Goal: Information Seeking & Learning: Learn about a topic

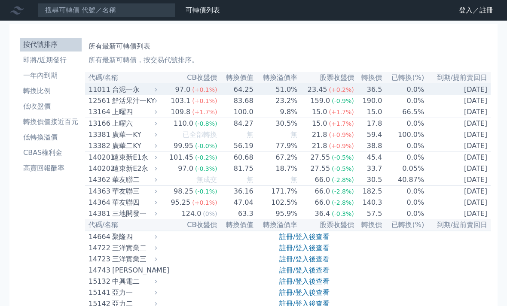
click at [135, 89] on div "台泥一永" at bounding box center [133, 90] width 43 height 10
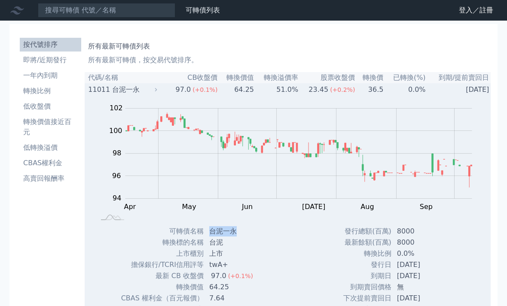
copy td "台泥一永"
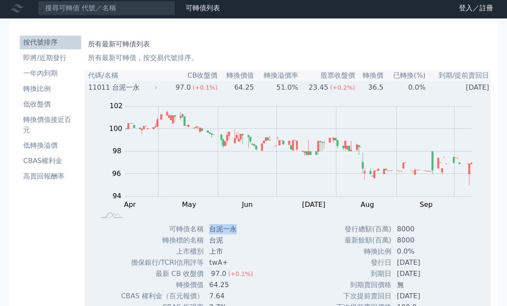
scroll to position [2, 0]
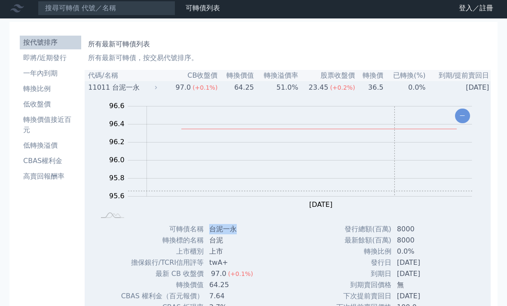
click at [326, 229] on div "發行總額(百萬) 8000 最新餘額(百萬) 8000 轉換比例 0.0% 發行日 2024-12-10 到期日 2029-12-10 無 100.0" at bounding box center [396, 296] width 141 height 145
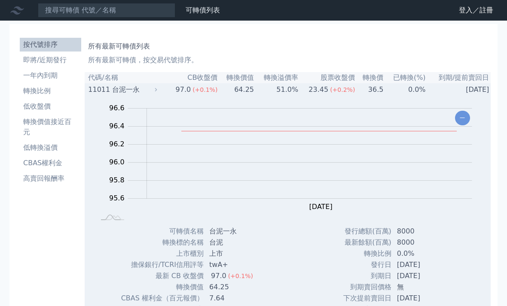
click at [468, 88] on td "[DATE]" at bounding box center [459, 90] width 67 height 12
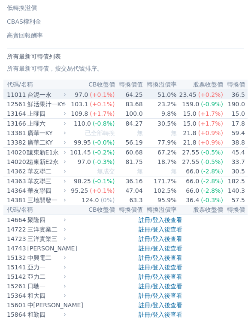
click at [60, 91] on div "台泥一永" at bounding box center [46, 95] width 37 height 9
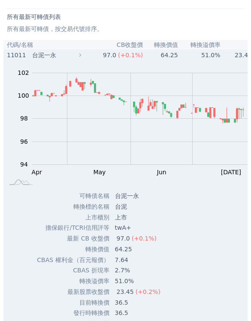
scroll to position [186, 0]
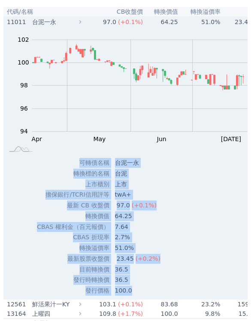
copy tbody "可轉債名稱 台泥一永 轉換標的名稱 台泥 上市櫃別 上市 擔保銀行/TCRI信用評等 twA+ 最新 CB 收盤價 97.0 (+0.1%) 轉換價值 64.…"
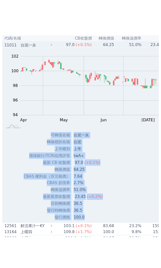
scroll to position [229, 0]
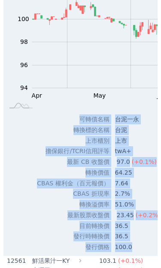
copy tbody "可轉債名稱 台泥一永 轉換標的名稱 台泥 上市櫃別 上市 擔保銀行/TCRI信用評等 twA+ 最新 CB 收盤價 97.0 (+0.1%) 轉換價值 64.…"
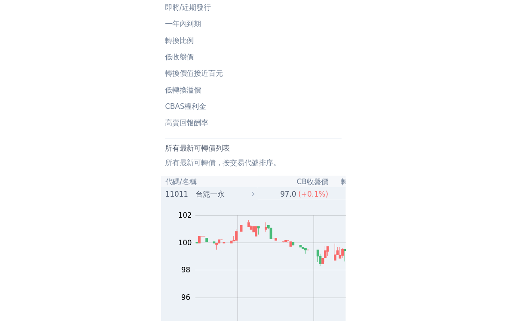
scroll to position [0, 0]
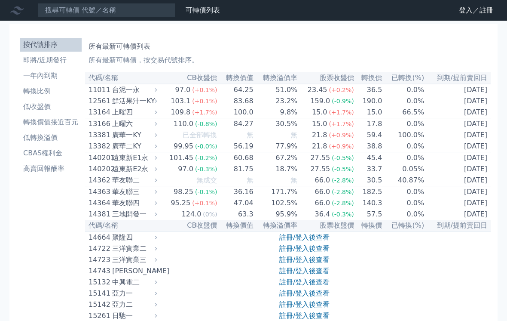
click at [41, 58] on li "即將/近期發行" at bounding box center [51, 60] width 62 height 10
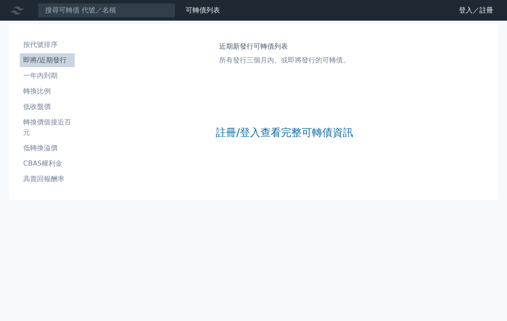
click at [45, 46] on li "按代號排序" at bounding box center [47, 45] width 55 height 10
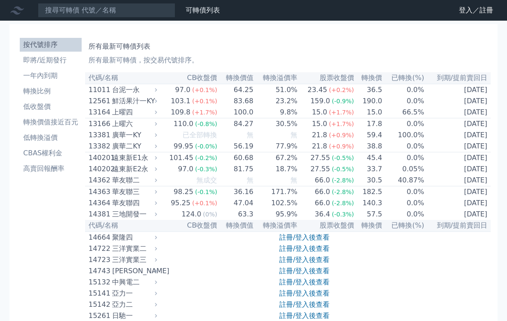
click at [99, 90] on div "11011" at bounding box center [99, 90] width 21 height 10
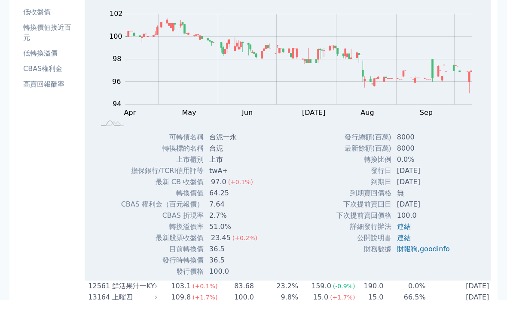
scroll to position [74, 0]
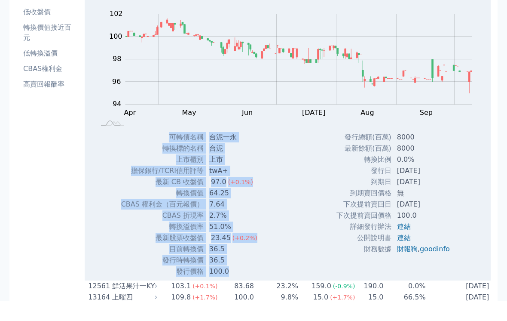
copy div "可轉債名稱 台泥一永 轉換標的名稱 台泥 上市櫃別 上市 擔保銀行/TCRI信用評等 twA+ 最新 CB 收盤價 97.0 (+0.1%) 轉換價值 64.…"
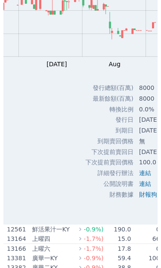
scroll to position [0, 173]
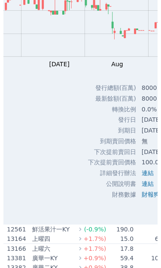
copy div "可轉債名稱 台泥一永 轉換標的名稱 台泥 上市櫃別 上市 擔保銀行/TCRI信用評等 twA+ 最新 CB 收盤價 97.0 (+0.1%) 轉換價值 64.…"
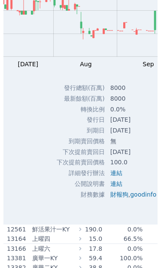
scroll to position [0, 226]
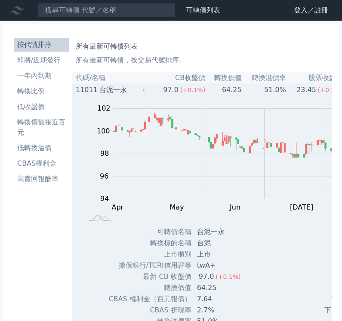
scroll to position [0, 0]
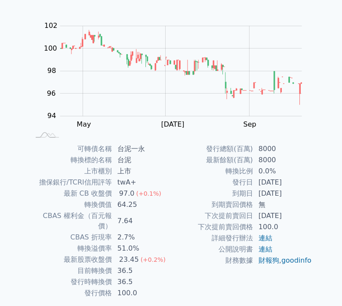
scroll to position [92, 0]
